Goal: Download file/media

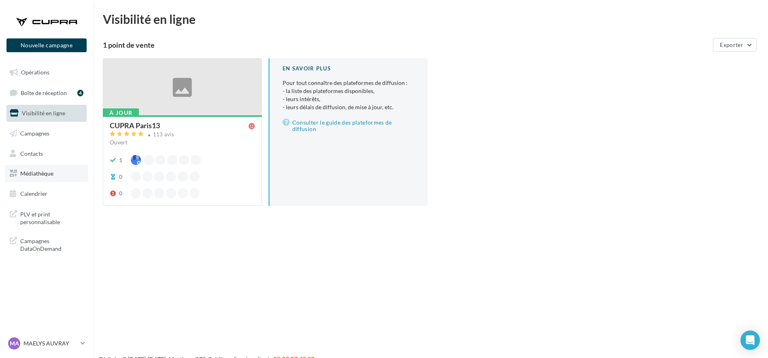
click at [40, 172] on span "Médiathèque" at bounding box center [36, 173] width 33 height 7
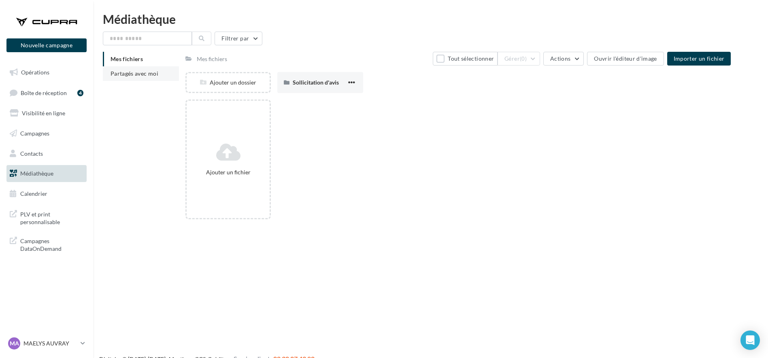
click at [129, 75] on span "Partagés avec moi" at bounding box center [134, 73] width 48 height 7
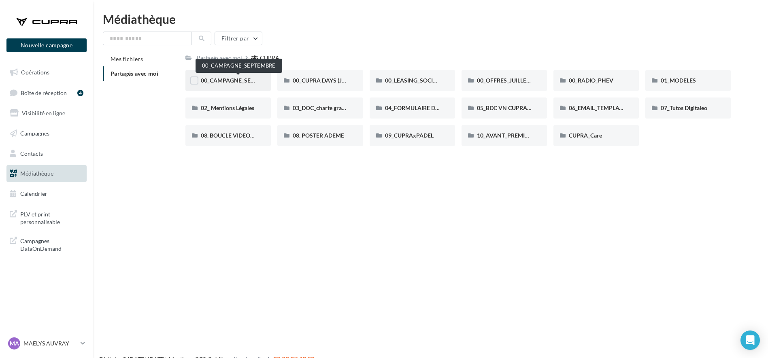
click at [244, 82] on span "00_CAMPAGNE_SEPTEMBRE" at bounding box center [239, 80] width 76 height 7
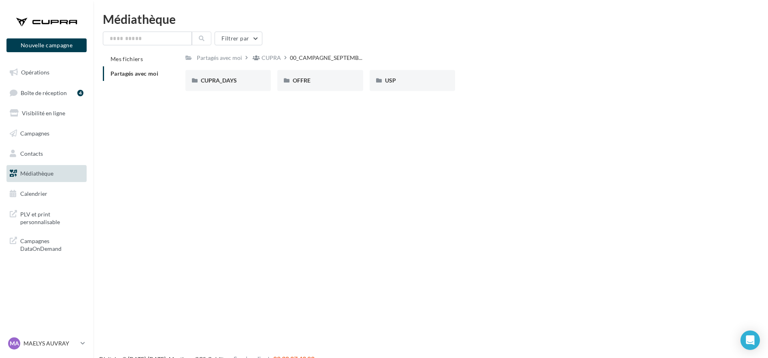
click at [244, 82] on div "CUPRA_DAYS" at bounding box center [228, 80] width 55 height 8
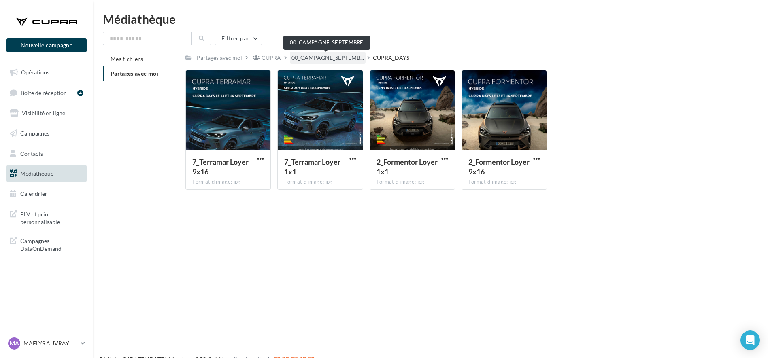
click at [320, 54] on span "00_CAMPAGNE_SEPTEMB..." at bounding box center [327, 58] width 72 height 8
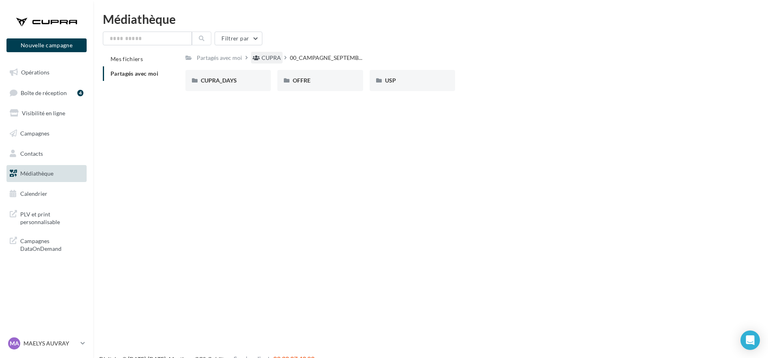
click at [270, 56] on div "CUPRA" at bounding box center [270, 58] width 19 height 8
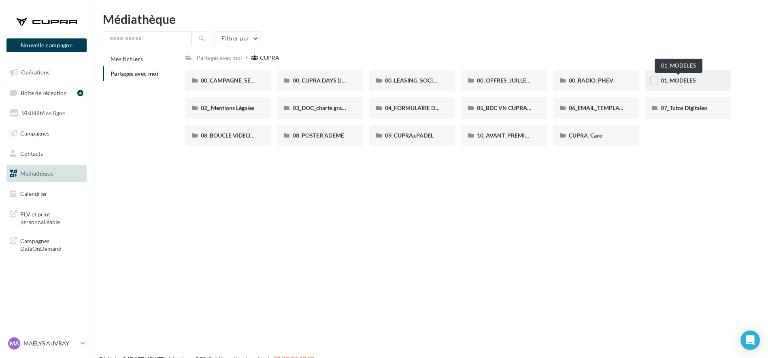
click at [680, 81] on span "01_MODELES" at bounding box center [678, 80] width 35 height 7
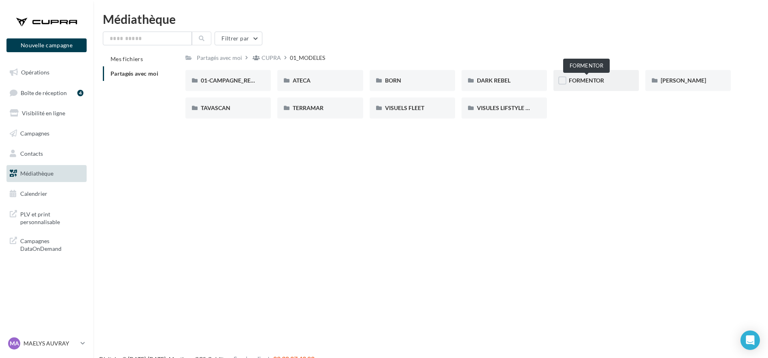
click at [591, 84] on span "FORMENTOR" at bounding box center [586, 80] width 35 height 7
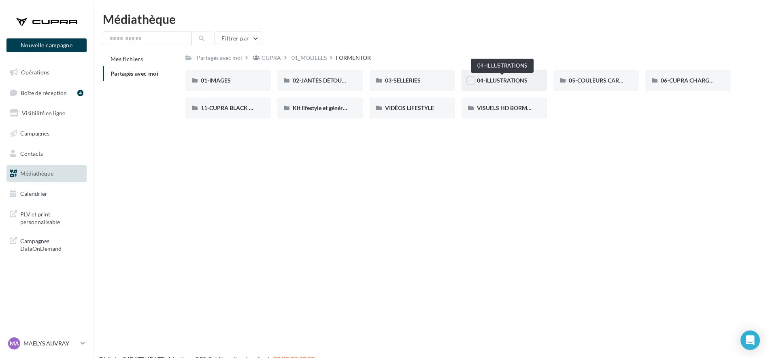
click at [522, 77] on span "04-ILLUSTRATIONS" at bounding box center [502, 80] width 51 height 7
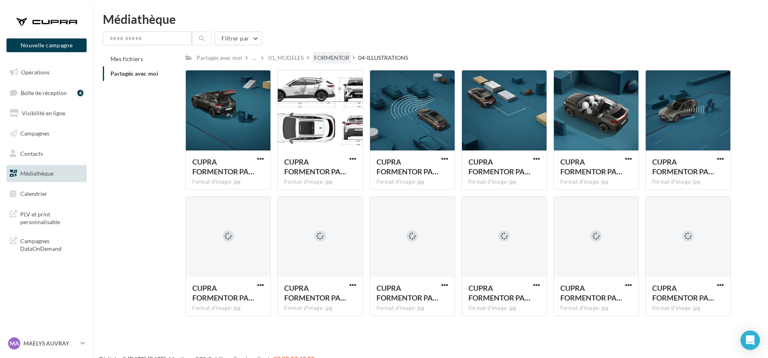
click at [337, 54] on div "FORMENTOR" at bounding box center [331, 58] width 35 height 8
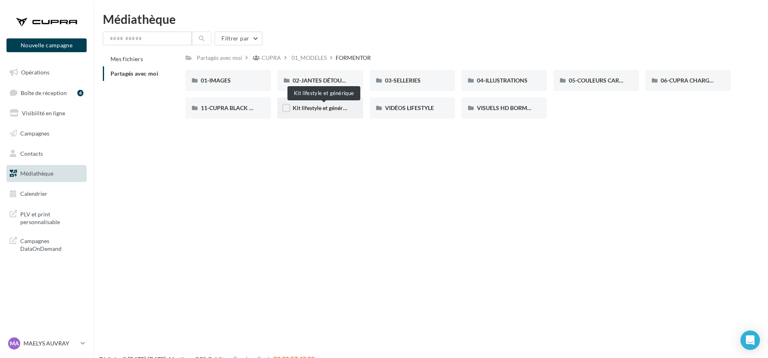
click at [329, 110] on span "Kit lifestyle et générique" at bounding box center [323, 107] width 61 height 7
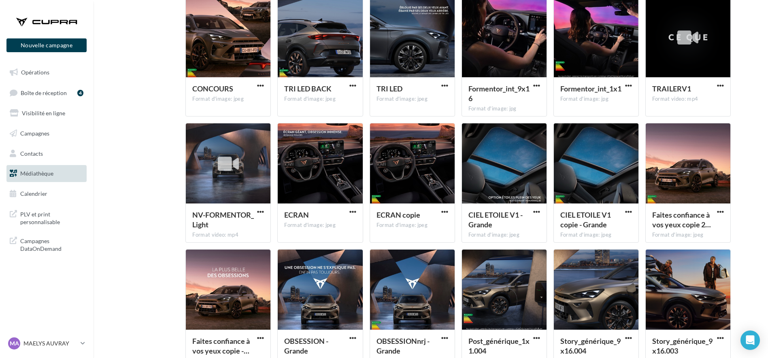
scroll to position [1, 0]
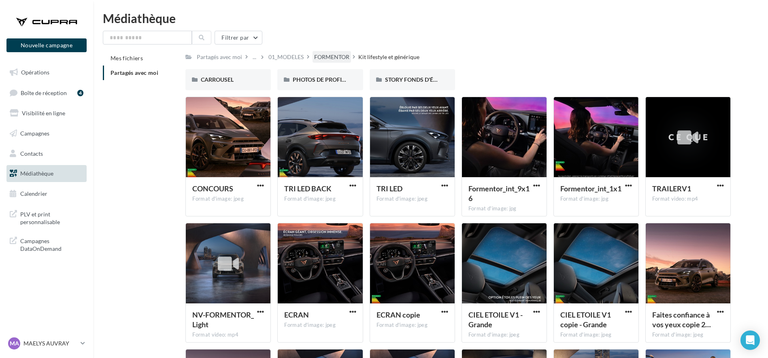
click at [327, 56] on div "FORMENTOR" at bounding box center [331, 57] width 35 height 8
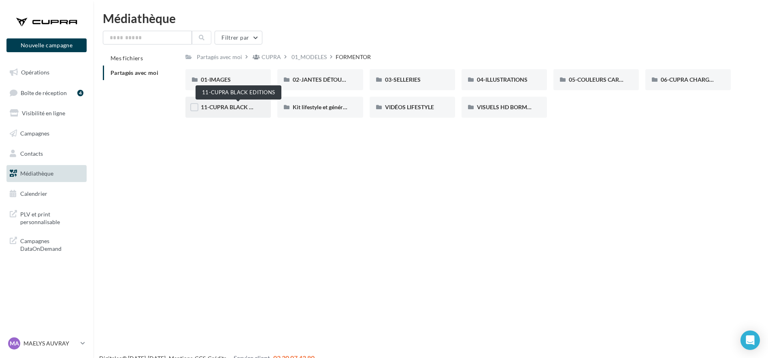
click at [245, 109] on span "11-CUPRA BLACK EDITIONS" at bounding box center [238, 107] width 74 height 7
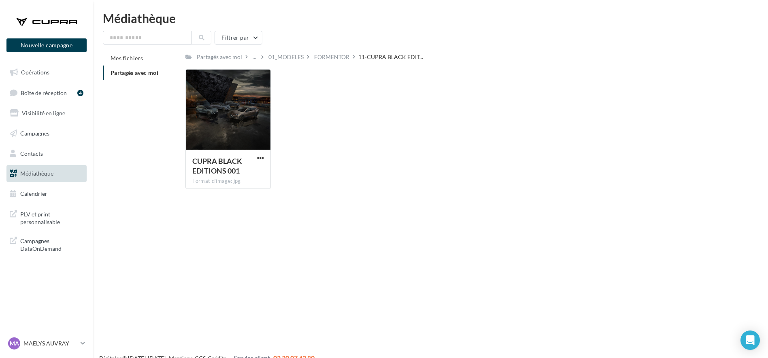
click at [137, 70] on span "Partagés avec moi" at bounding box center [134, 72] width 48 height 7
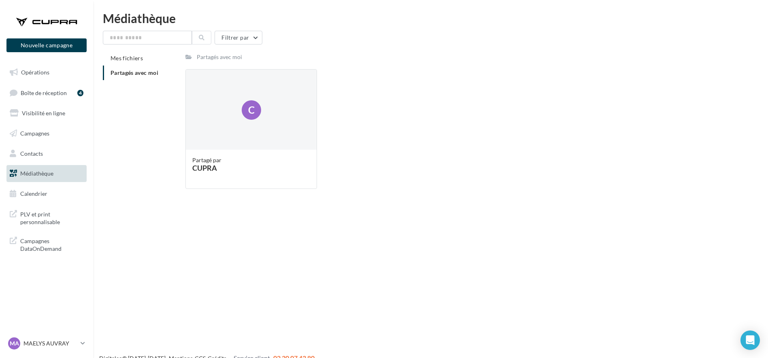
click at [62, 172] on link "Médiathèque" at bounding box center [46, 173] width 83 height 17
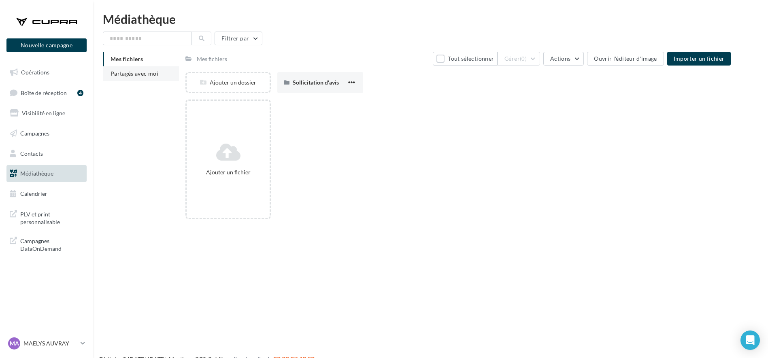
click at [139, 72] on span "Partagés avec moi" at bounding box center [134, 73] width 48 height 7
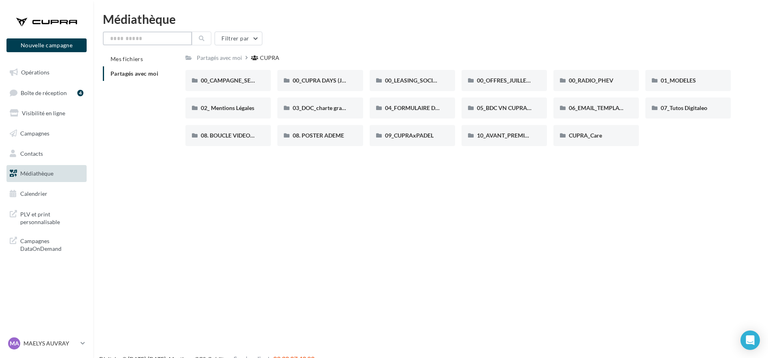
click at [151, 36] on input "text" at bounding box center [147, 39] width 89 height 14
type input "***"
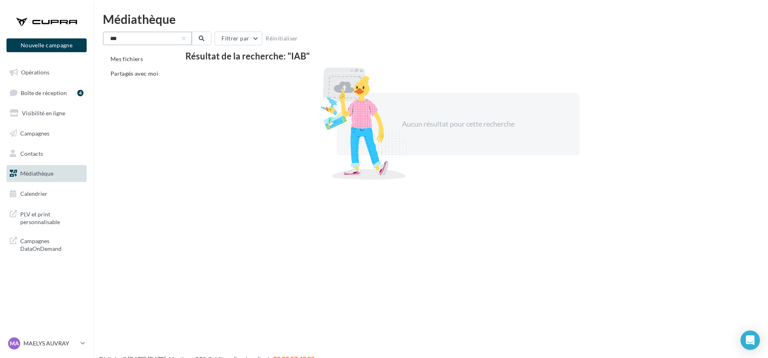
drag, startPoint x: 156, startPoint y: 38, endPoint x: 87, endPoint y: 51, distance: 70.5
click at [87, 51] on div "Nouvelle campagne Nouvelle campagne Opérations Boîte de réception 4 Visibilité …" at bounding box center [384, 192] width 768 height 358
click at [119, 70] on li "Partagés avec moi" at bounding box center [141, 73] width 76 height 15
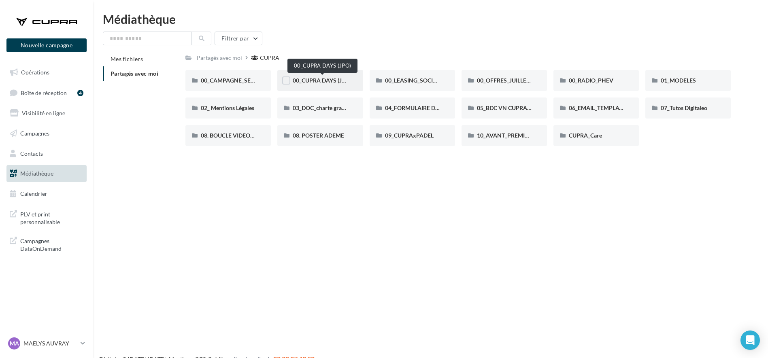
click at [316, 82] on span "00_CUPRA DAYS (JPO)" at bounding box center [322, 80] width 59 height 7
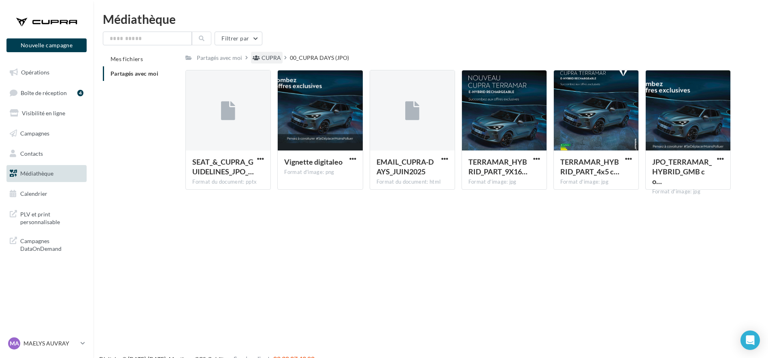
click at [263, 57] on div "CUPRA" at bounding box center [270, 58] width 19 height 8
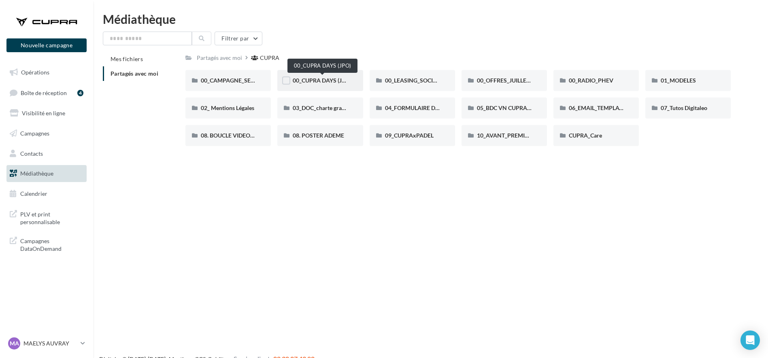
click at [318, 79] on span "00_CUPRA DAYS (JPO)" at bounding box center [322, 80] width 59 height 7
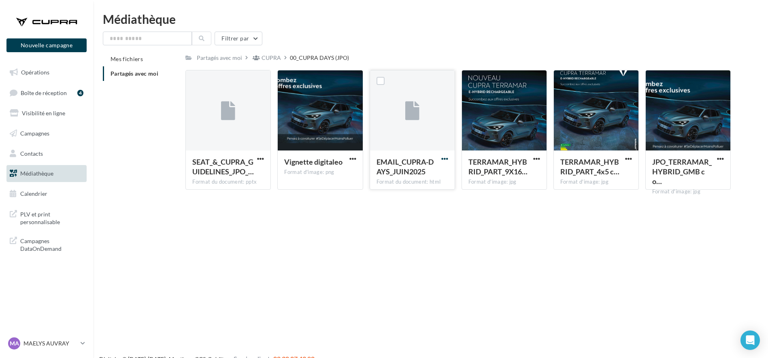
click at [443, 158] on span "button" at bounding box center [444, 158] width 7 height 7
click at [414, 176] on button "Télécharger" at bounding box center [409, 174] width 81 height 21
click at [267, 54] on div "CUPRA" at bounding box center [270, 58] width 19 height 8
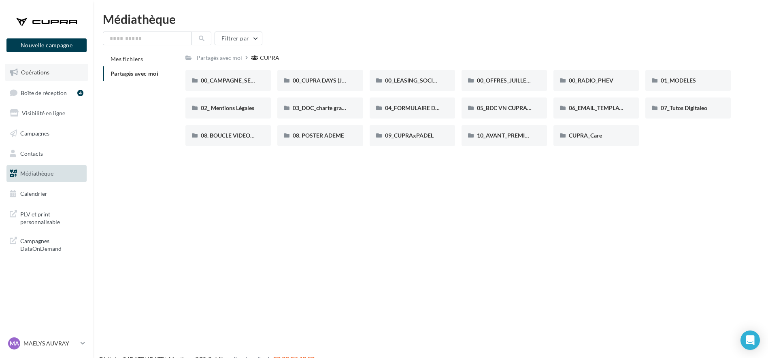
click at [32, 74] on span "Opérations" at bounding box center [35, 72] width 28 height 7
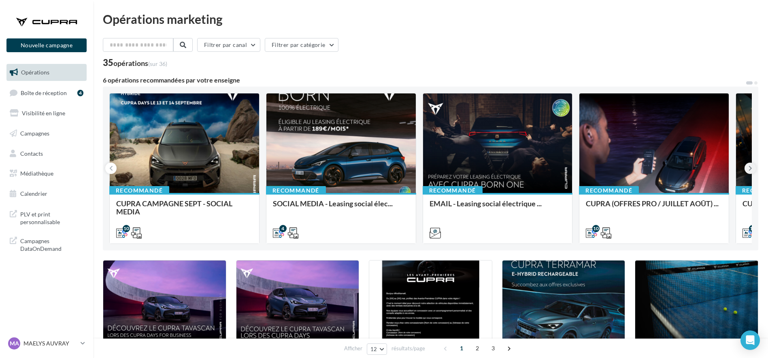
click at [748, 168] on icon at bounding box center [750, 168] width 4 height 8
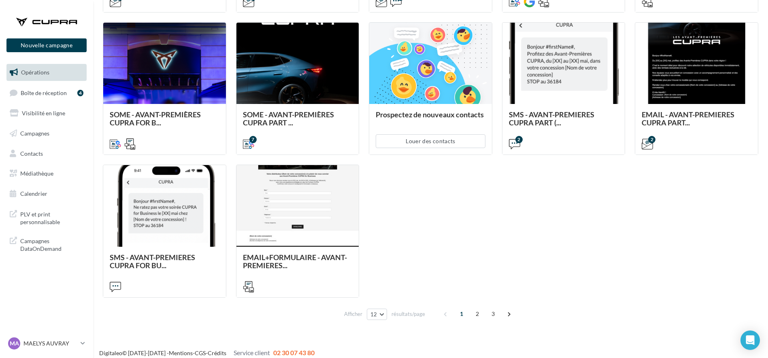
scroll to position [387, 0]
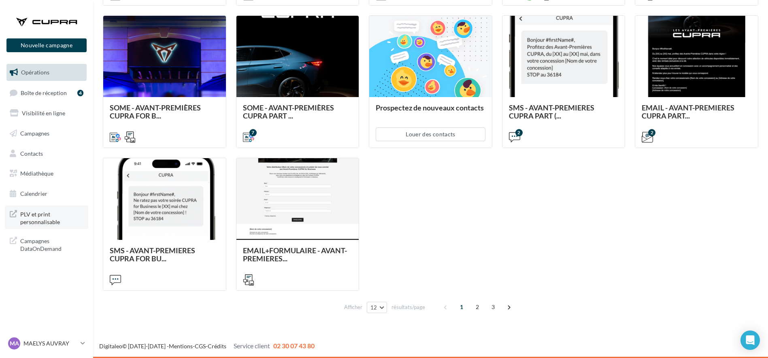
click at [28, 219] on span "PLV et print personnalisable" at bounding box center [51, 217] width 63 height 17
click at [30, 243] on span "Campagnes DataOnDemand" at bounding box center [51, 244] width 63 height 17
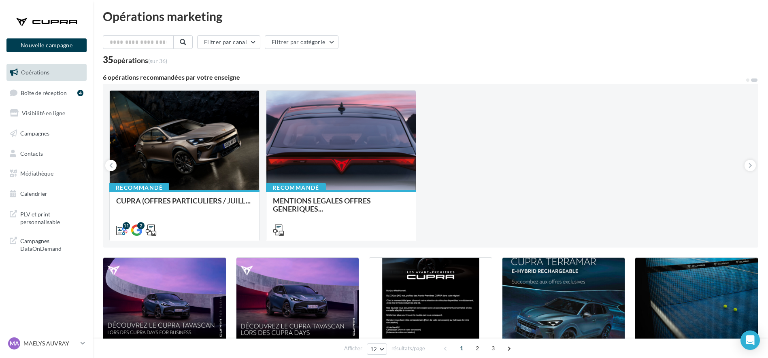
scroll to position [0, 0]
